Goal: Information Seeking & Learning: Learn about a topic

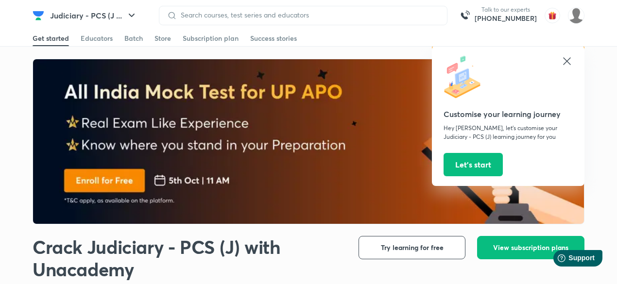
scroll to position [243, 0]
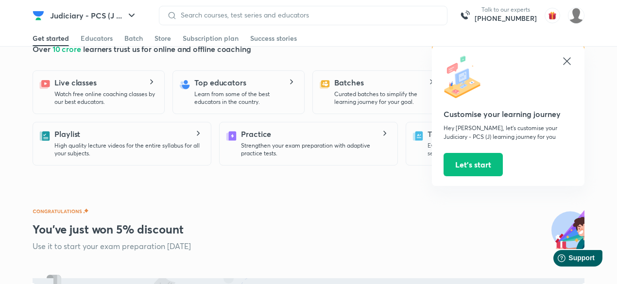
click at [564, 62] on icon at bounding box center [567, 61] width 12 height 12
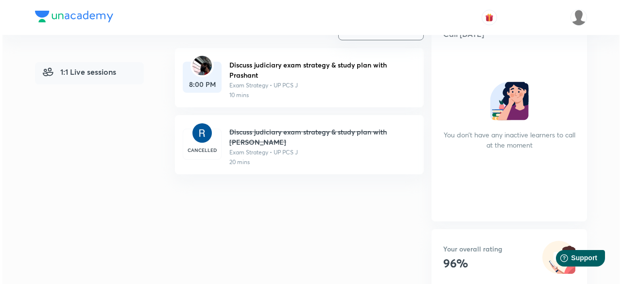
scroll to position [146, 0]
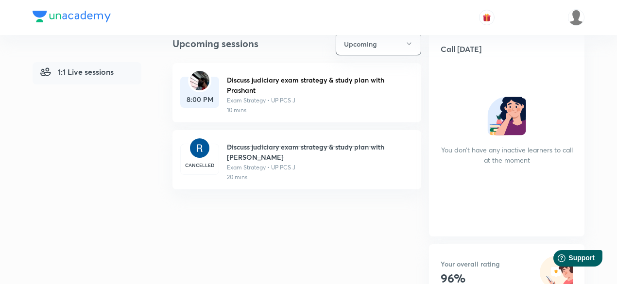
click at [204, 88] on img at bounding box center [199, 80] width 19 height 19
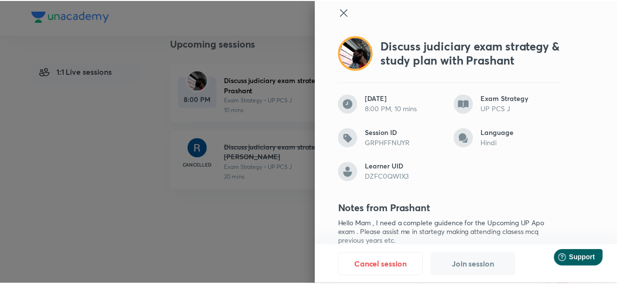
scroll to position [0, 0]
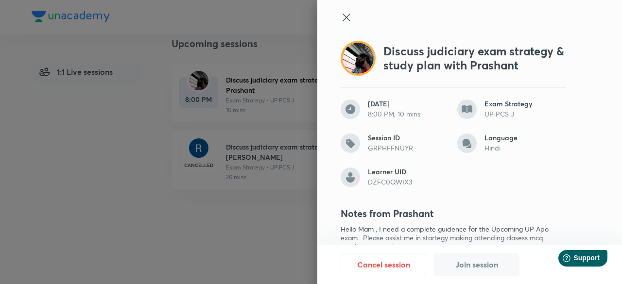
click at [343, 21] on icon at bounding box center [346, 17] width 7 height 7
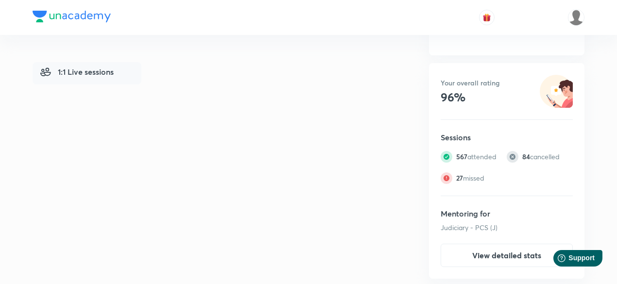
scroll to position [339, 0]
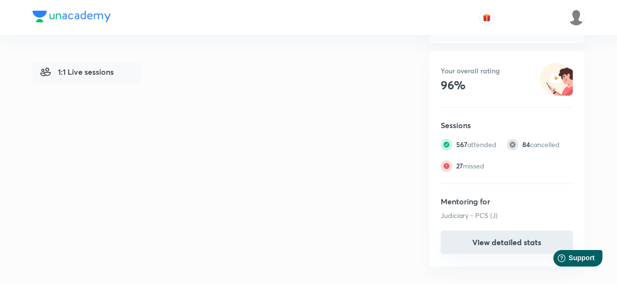
click at [473, 243] on button "View detailed stats" at bounding box center [507, 242] width 132 height 23
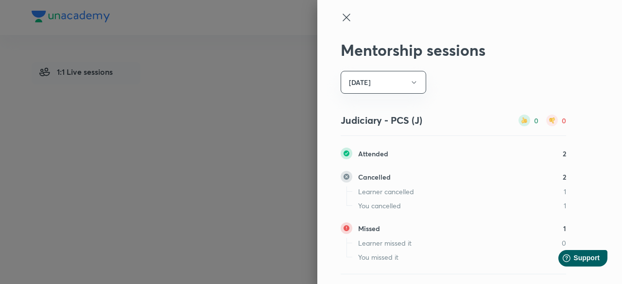
click at [341, 18] on icon at bounding box center [347, 18] width 12 height 12
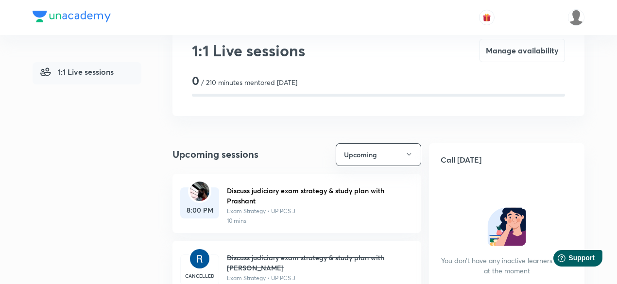
scroll to position [49, 0]
